Goal: Task Accomplishment & Management: Use online tool/utility

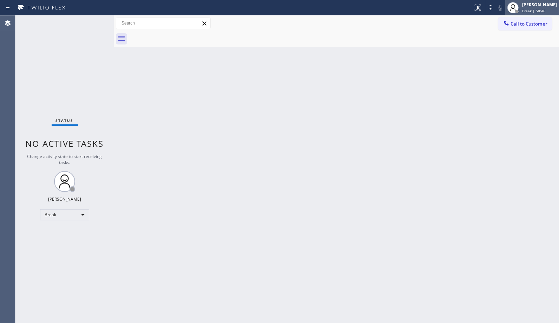
click at [541, 12] on span "Break | 58:46" at bounding box center [533, 10] width 23 height 5
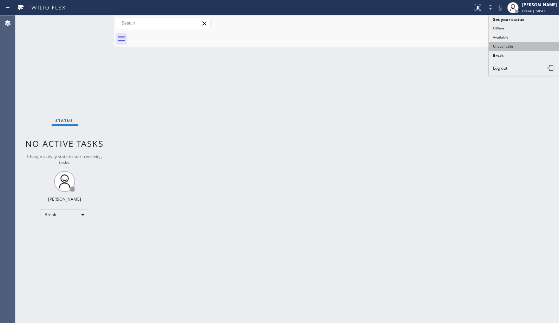
click at [500, 43] on button "Unavailable" at bounding box center [523, 46] width 70 height 9
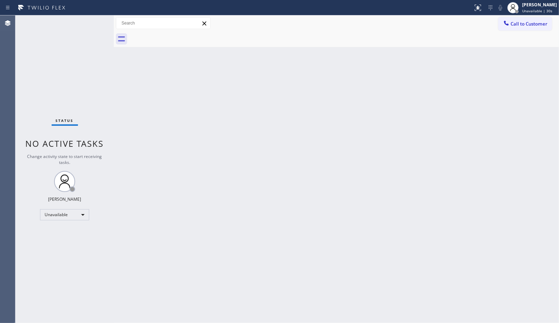
drag, startPoint x: 393, startPoint y: 83, endPoint x: 365, endPoint y: 60, distance: 35.9
click at [389, 80] on div "Back to Dashboard Change Sender ID Customers Technicians Select a contact Outbo…" at bounding box center [336, 169] width 445 height 308
drag, startPoint x: 529, startPoint y: 24, endPoint x: 389, endPoint y: 72, distance: 147.8
click at [529, 24] on span "Call to Customer" at bounding box center [528, 24] width 37 height 6
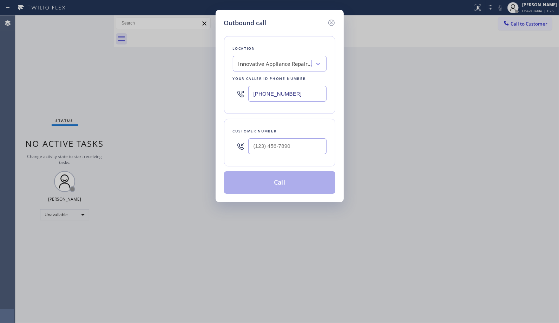
drag, startPoint x: 264, startPoint y: 85, endPoint x: 207, endPoint y: 77, distance: 57.4
click at [207, 77] on div "Outbound call Location Innovative Appliance Repair Solutions SB Your caller id …" at bounding box center [279, 161] width 559 height 323
paste input "424) 364-1170"
type input "[PHONE_NUMBER]"
click at [293, 153] on input "(___) ___-____" at bounding box center [287, 147] width 78 height 16
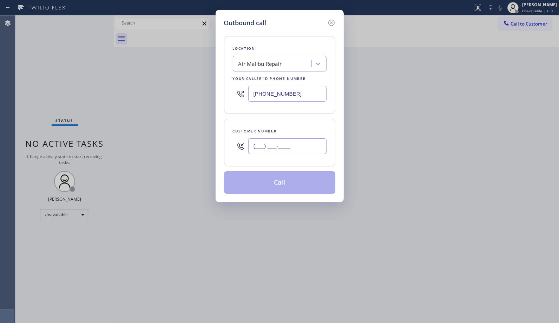
paste input "818) 746-6584"
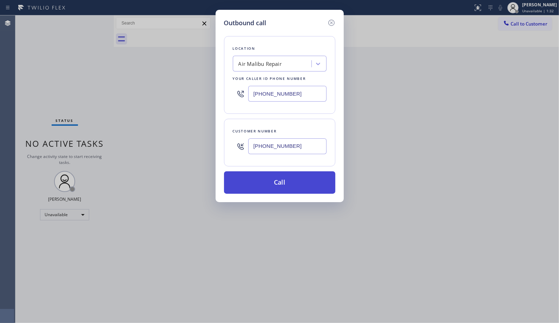
type input "[PHONE_NUMBER]"
click at [294, 178] on button "Call" at bounding box center [279, 183] width 111 height 22
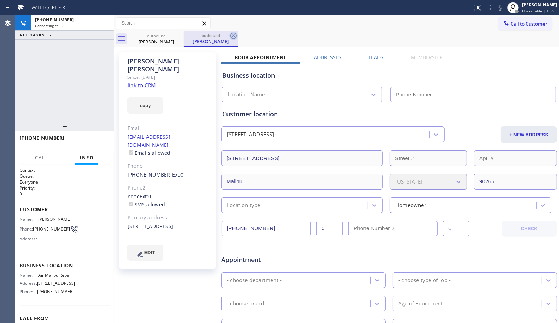
click at [236, 37] on icon at bounding box center [233, 36] width 8 height 8
type input "[PHONE_NUMBER]"
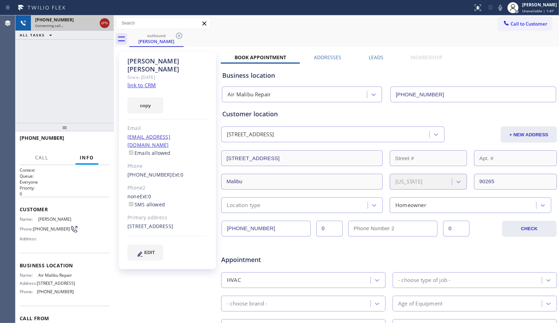
click at [105, 25] on icon at bounding box center [104, 23] width 8 height 8
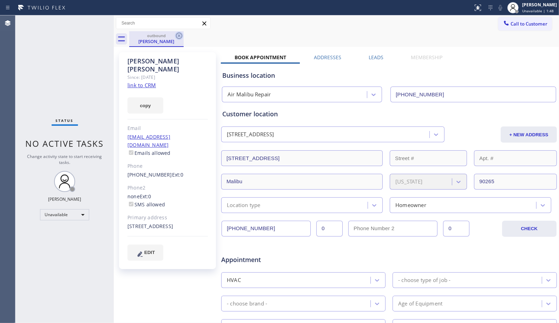
click at [181, 36] on icon at bounding box center [179, 36] width 8 height 8
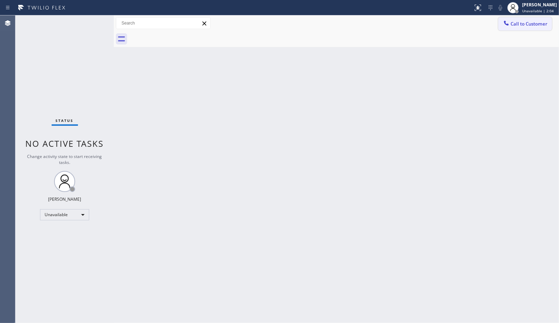
click at [520, 25] on span "Call to Customer" at bounding box center [528, 24] width 37 height 6
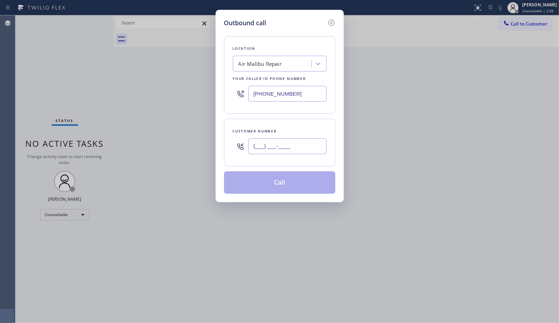
drag, startPoint x: 302, startPoint y: 145, endPoint x: 210, endPoint y: 108, distance: 99.6
click at [223, 135] on div "Outbound call Location Air Malibu Repair Your caller id phone number [PHONE_NUM…" at bounding box center [279, 106] width 128 height 193
paste input "323) 393-2108"
type input "[PHONE_NUMBER]"
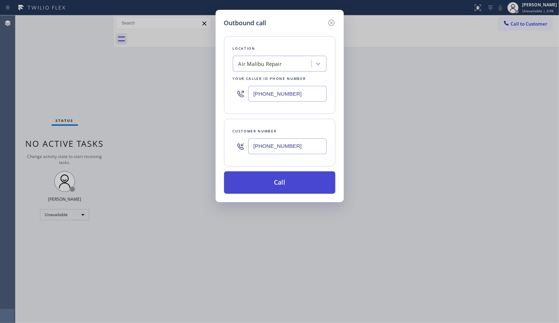
click at [285, 181] on button "Call" at bounding box center [279, 183] width 111 height 22
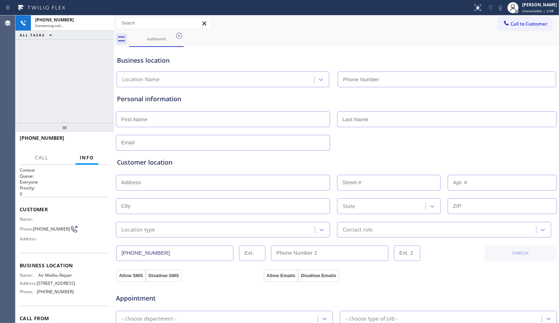
type input "[PHONE_NUMBER]"
drag, startPoint x: 33, startPoint y: 134, endPoint x: 25, endPoint y: 137, distance: 9.2
click at [25, 137] on div "[PHONE_NUMBER]" at bounding box center [62, 138] width 85 height 7
copy span "3233932108"
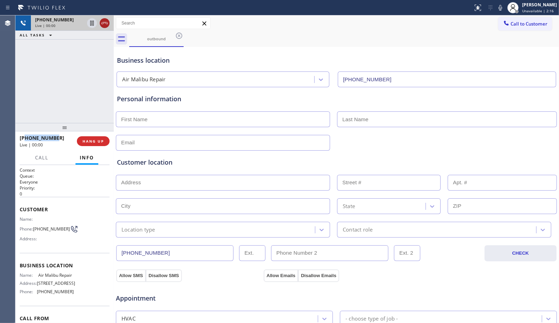
click at [107, 25] on icon at bounding box center [104, 23] width 8 height 8
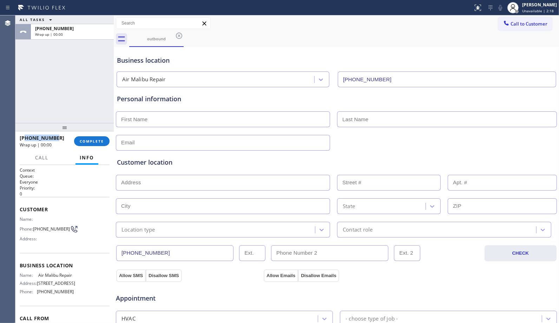
copy span "3233932108"
click at [90, 137] on button "COMPLETE" at bounding box center [91, 141] width 35 height 10
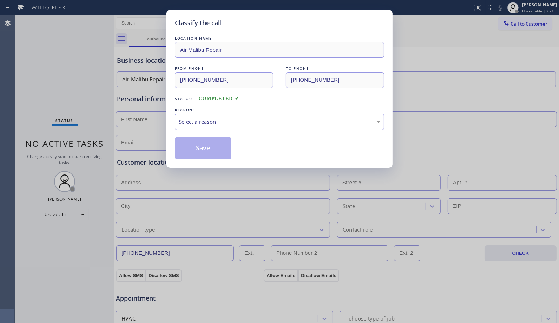
click at [258, 127] on div "Select a reason" at bounding box center [279, 122] width 209 height 16
click at [212, 152] on button "Save" at bounding box center [203, 148] width 56 height 22
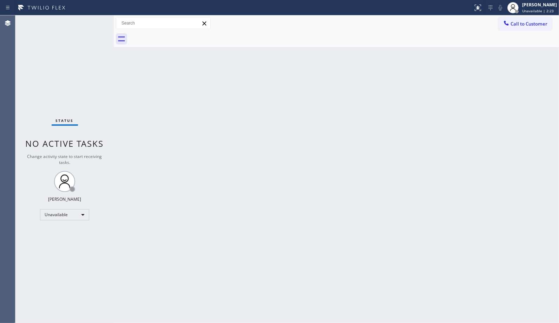
click at [531, 31] on div "Call to Customer Outbound call Location Air Malibu Repair Your caller id phone …" at bounding box center [336, 23] width 445 height 16
click at [511, 21] on span "Call to Customer" at bounding box center [528, 24] width 37 height 6
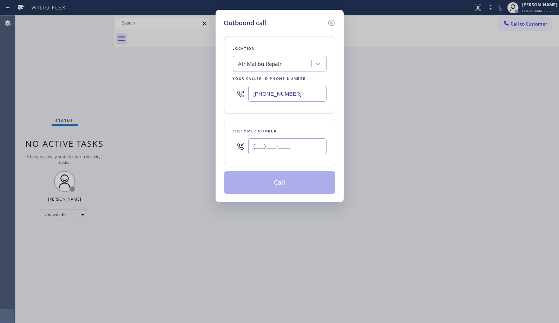
paste input "323) 393-2108"
drag, startPoint x: 304, startPoint y: 141, endPoint x: 229, endPoint y: 149, distance: 75.6
click at [250, 151] on input "[PHONE_NUMBER]" at bounding box center [287, 147] width 78 height 16
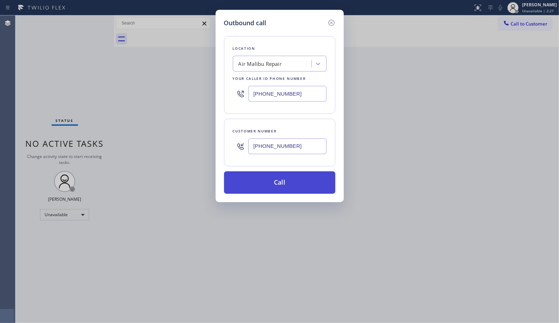
type input "[PHONE_NUMBER]"
click at [295, 183] on button "Call" at bounding box center [279, 183] width 111 height 22
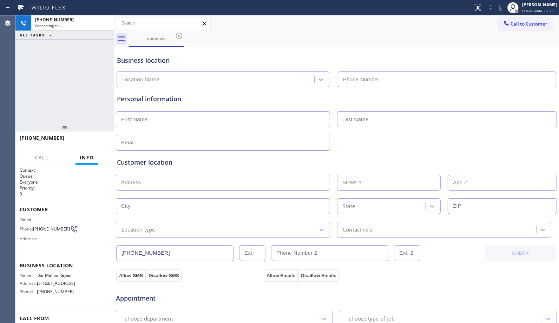
type input "[PHONE_NUMBER]"
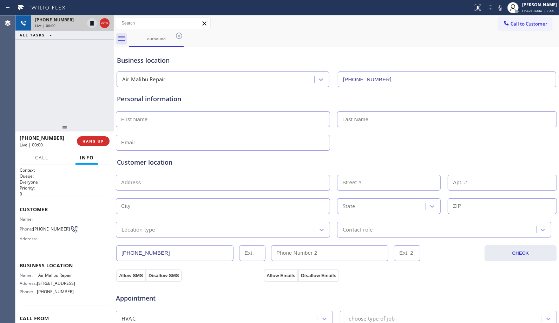
click at [98, 21] on div at bounding box center [98, 22] width 25 height 15
click at [103, 24] on icon at bounding box center [104, 23] width 8 height 8
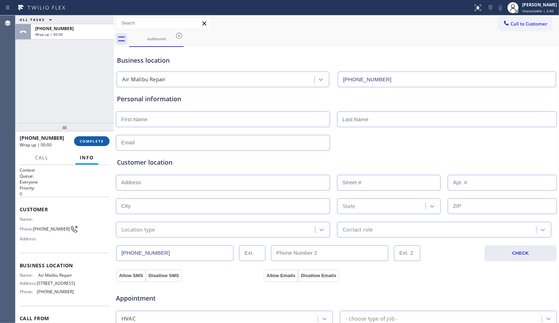
click at [96, 145] on button "COMPLETE" at bounding box center [91, 141] width 35 height 10
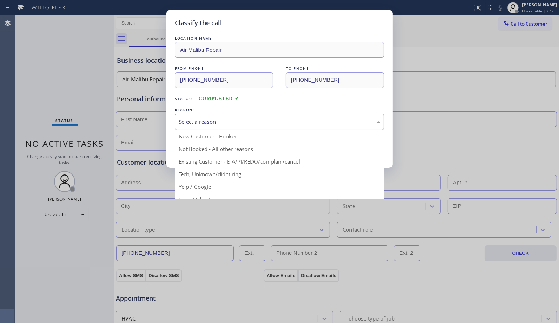
click at [285, 119] on div "Select a reason" at bounding box center [279, 122] width 201 height 8
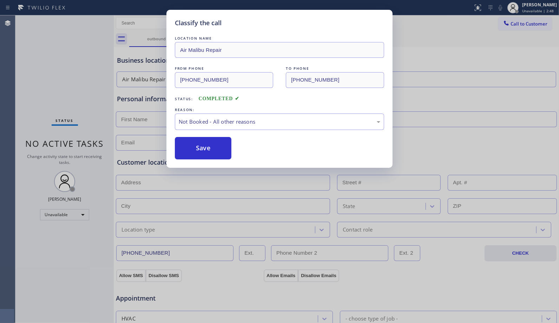
click at [220, 152] on button "Save" at bounding box center [203, 148] width 56 height 22
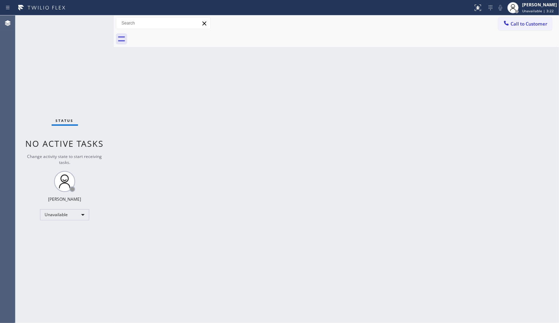
click at [312, 175] on div "Back to Dashboard Change Sender ID Customers Technicians Select a contact Outbo…" at bounding box center [336, 169] width 445 height 308
